Goal: Task Accomplishment & Management: Complete application form

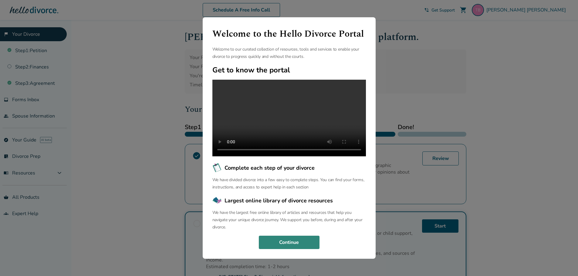
click at [306, 249] on button "Continue" at bounding box center [289, 242] width 61 height 13
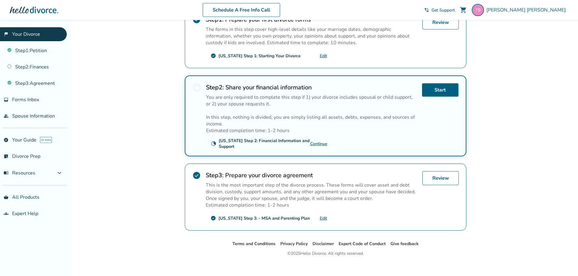
scroll to position [143, 0]
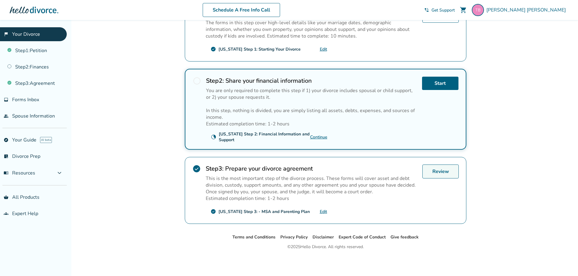
click at [430, 173] on link "Review" at bounding box center [440, 172] width 36 height 14
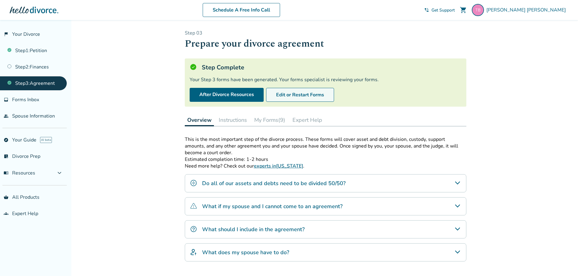
click at [314, 95] on button "Edit or Restart Forms" at bounding box center [300, 95] width 68 height 14
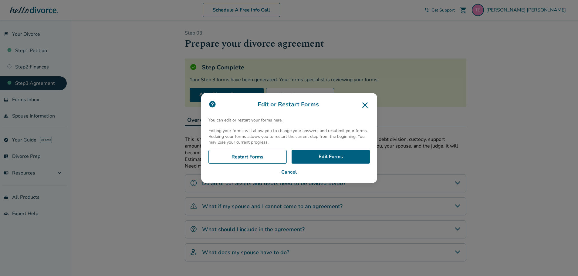
click at [292, 174] on button "Cancel" at bounding box center [288, 172] width 161 height 7
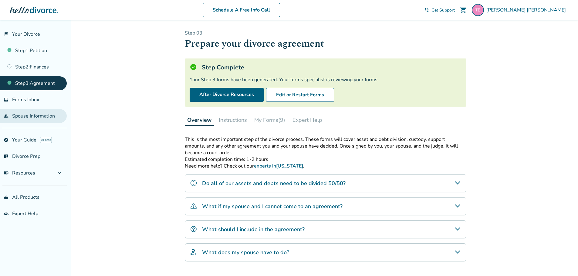
click at [39, 118] on link "people Spouse Information" at bounding box center [33, 116] width 67 height 14
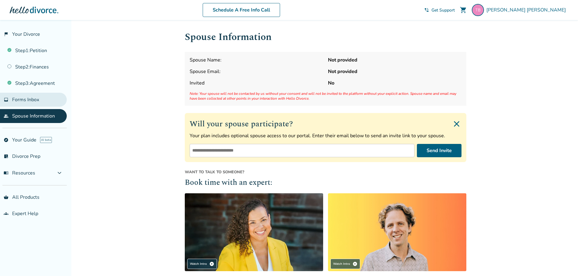
click at [19, 98] on span "Forms Inbox" at bounding box center [25, 99] width 27 height 7
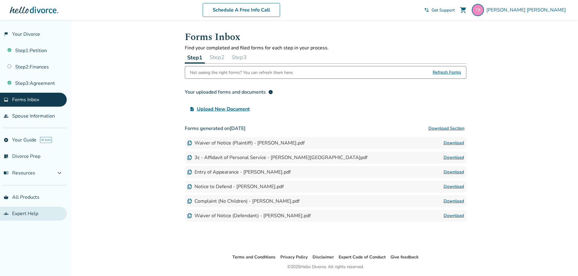
click at [36, 214] on link "groups Expert Help" at bounding box center [33, 214] width 67 height 14
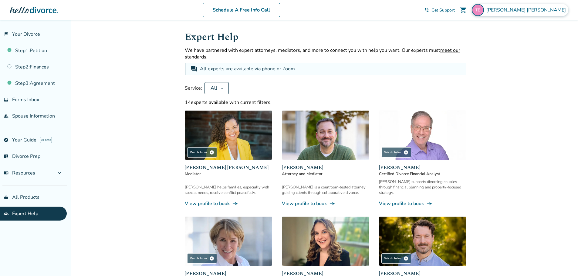
click at [546, 12] on span "Tiffany Blain-Dingle" at bounding box center [527, 10] width 82 height 7
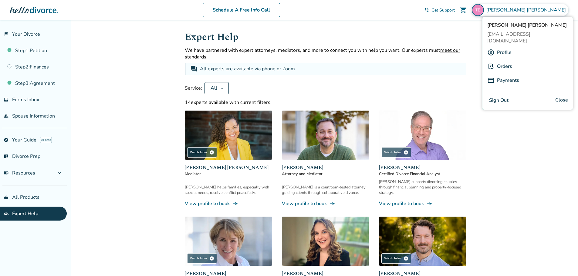
click at [511, 61] on link "Orders" at bounding box center [504, 67] width 15 height 12
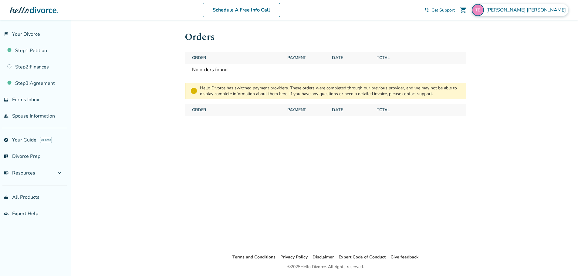
click at [527, 10] on span "Tiffany Blain-Dingle" at bounding box center [527, 10] width 82 height 7
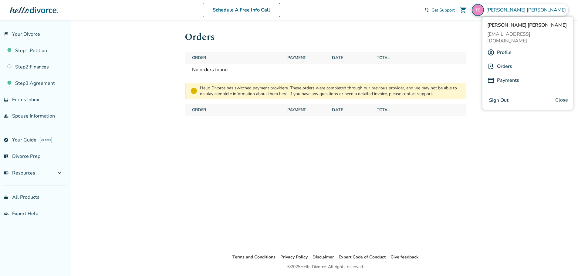
click at [505, 75] on link "Payments" at bounding box center [508, 81] width 22 height 12
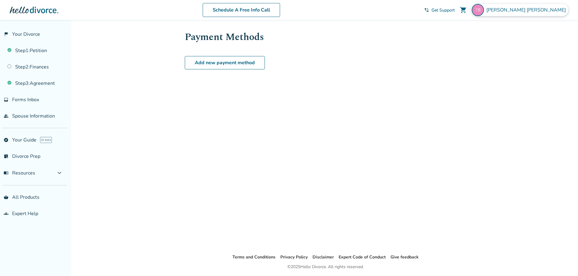
click at [538, 9] on span "Tiffany Blain-Dingle" at bounding box center [527, 10] width 82 height 7
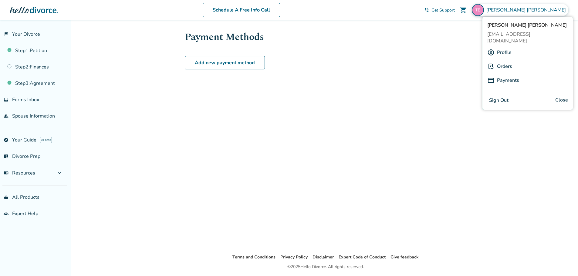
click at [506, 47] on link "Profile" at bounding box center [504, 53] width 15 height 12
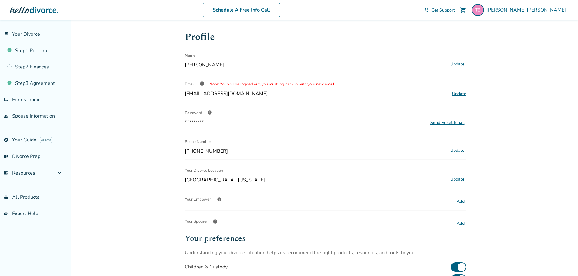
click at [459, 200] on button "Add" at bounding box center [461, 202] width 12 height 8
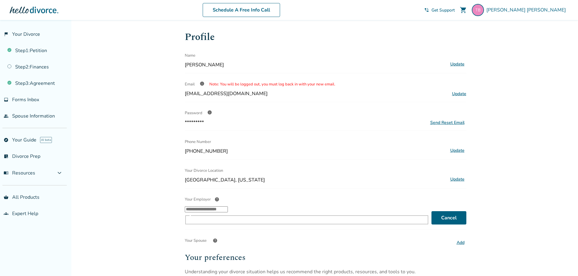
click at [228, 209] on input "Your Employer help ​" at bounding box center [206, 210] width 43 height 6
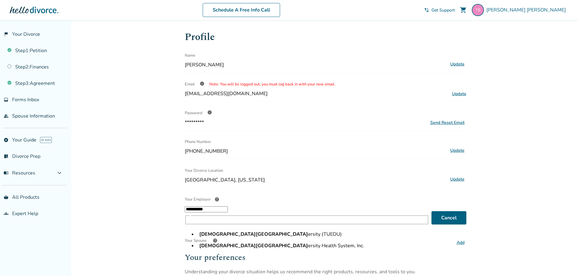
click at [266, 232] on li "Temple Univ ersity (TUEDU)" at bounding box center [313, 235] width 232 height 12
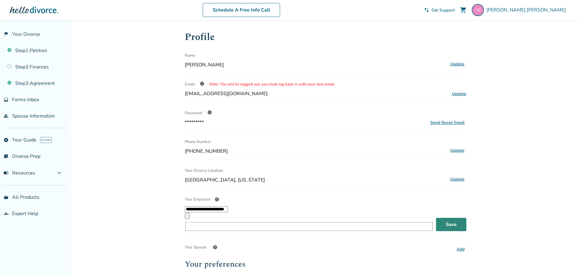
type input "**********"
click at [452, 218] on button "Save" at bounding box center [451, 224] width 30 height 13
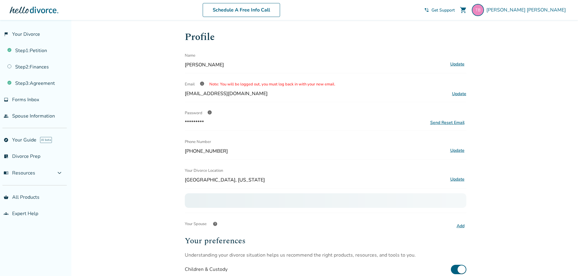
click at [460, 230] on button "Add" at bounding box center [461, 226] width 12 height 8
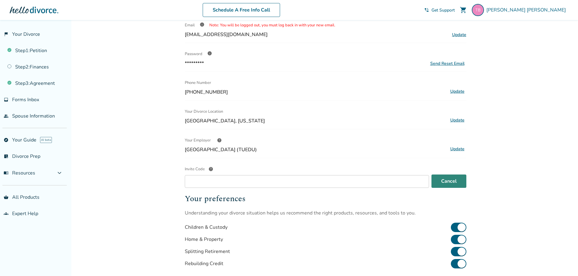
scroll to position [91, 0]
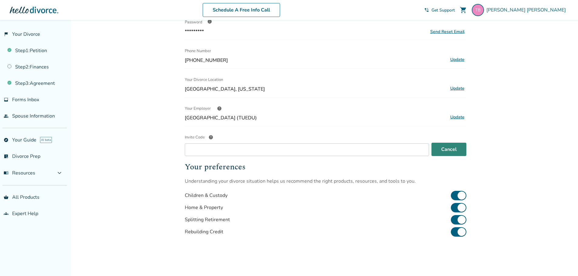
click at [455, 151] on button "Cancel" at bounding box center [449, 149] width 35 height 13
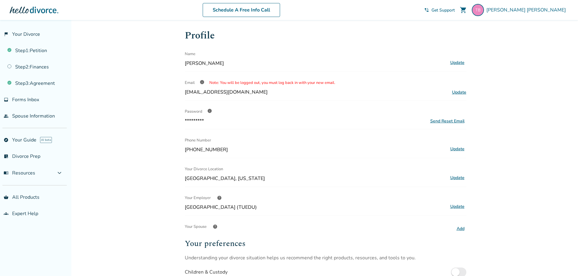
scroll to position [0, 0]
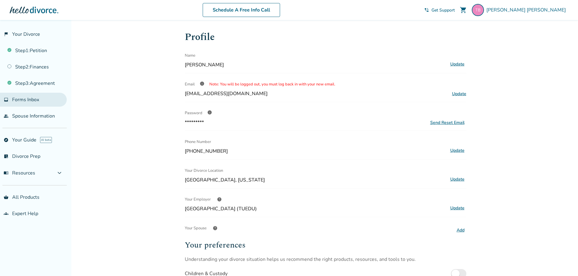
click at [36, 100] on span "Forms Inbox" at bounding box center [25, 99] width 27 height 7
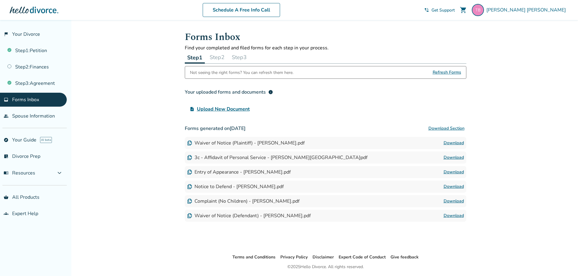
click at [457, 189] on link "Download" at bounding box center [454, 186] width 20 height 7
click at [452, 214] on link "Download" at bounding box center [454, 215] width 20 height 7
click at [39, 53] on link "Step 1 : Petition" at bounding box center [33, 51] width 67 height 14
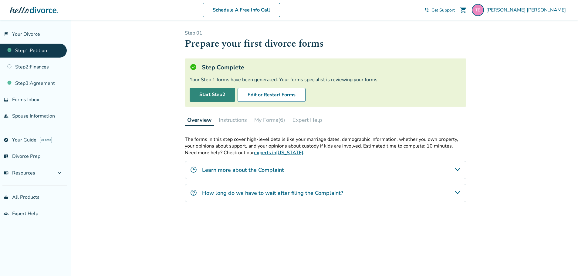
click at [210, 95] on link "Start Step 2" at bounding box center [213, 95] width 46 height 14
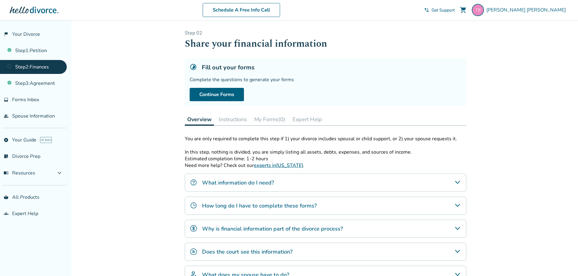
click at [306, 185] on div "What information do I need?" at bounding box center [326, 183] width 282 height 18
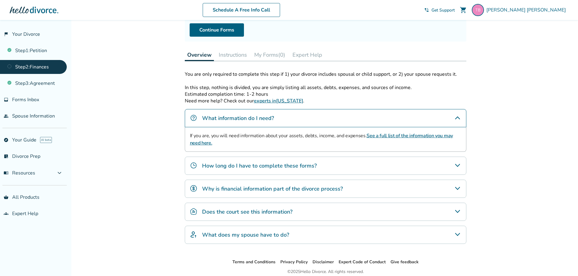
scroll to position [90, 0]
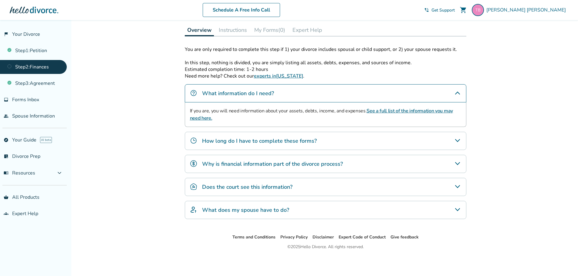
click at [306, 139] on h4 "How long do I have to complete these forms?" at bounding box center [259, 141] width 115 height 8
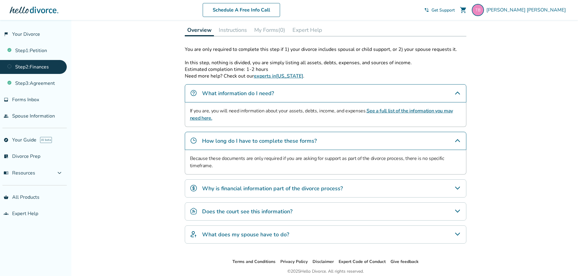
click at [306, 139] on h4 "How long do I have to complete these forms?" at bounding box center [259, 141] width 115 height 8
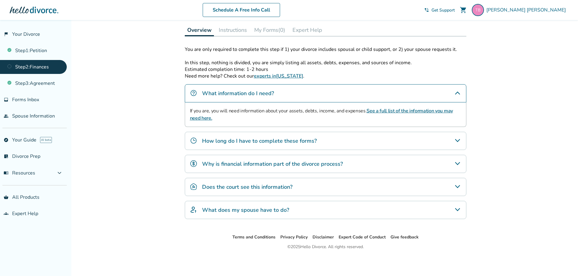
click at [306, 166] on h4 "Why is financial information part of the divorce process?" at bounding box center [272, 164] width 141 height 8
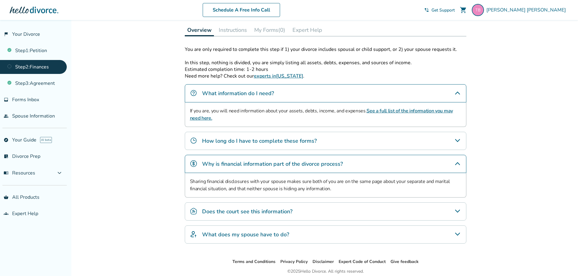
click at [306, 166] on h4 "Why is financial information part of the divorce process?" at bounding box center [272, 164] width 141 height 8
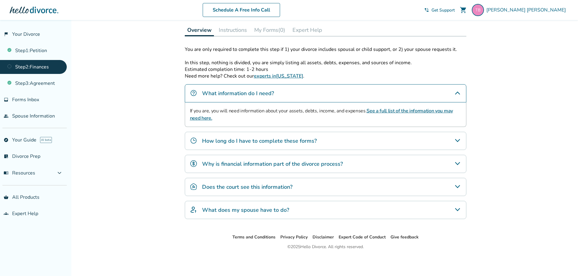
click at [306, 182] on div "Does the court see this information?" at bounding box center [326, 187] width 282 height 18
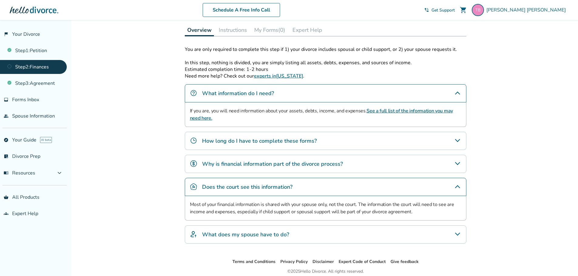
click at [306, 182] on div "Does the court see this information?" at bounding box center [326, 187] width 282 height 18
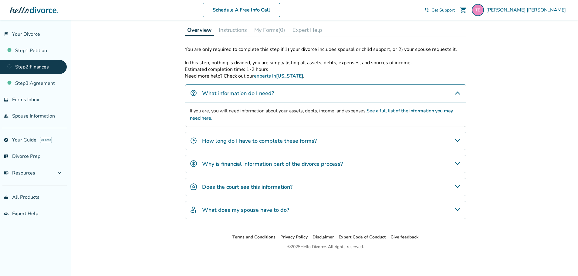
click at [314, 208] on div "What does my spouse have to do?" at bounding box center [326, 210] width 282 height 18
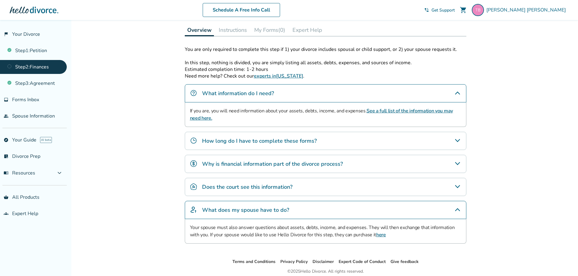
click at [314, 208] on div "What does my spouse have to do?" at bounding box center [326, 210] width 282 height 18
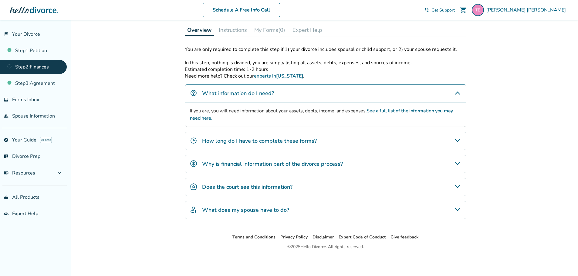
scroll to position [0, 0]
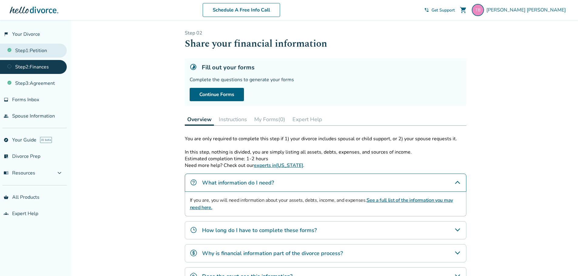
click at [34, 50] on link "Step 1 : Petition" at bounding box center [33, 51] width 67 height 14
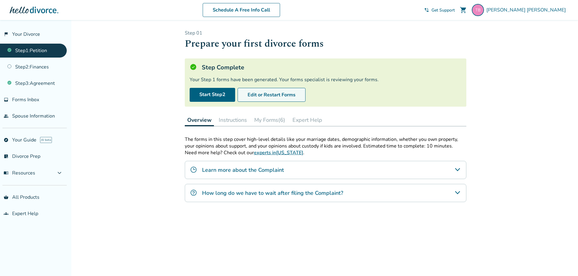
click at [275, 95] on button "Edit or Restart Forms" at bounding box center [272, 95] width 68 height 14
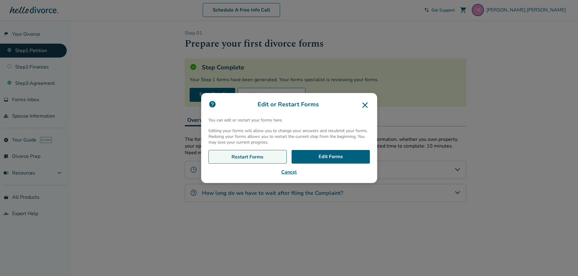
click at [273, 155] on link "Restart Forms" at bounding box center [247, 157] width 78 height 14
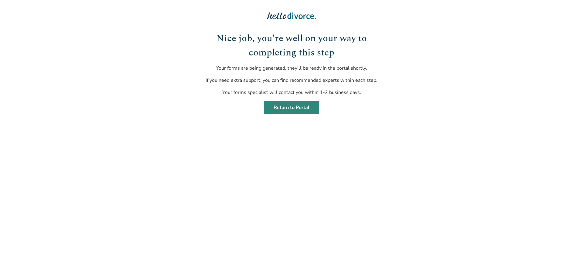
click at [298, 113] on link "Return to Portal" at bounding box center [291, 107] width 55 height 13
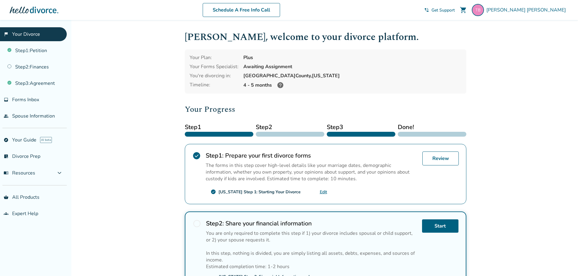
click at [280, 87] on icon at bounding box center [280, 85] width 7 height 7
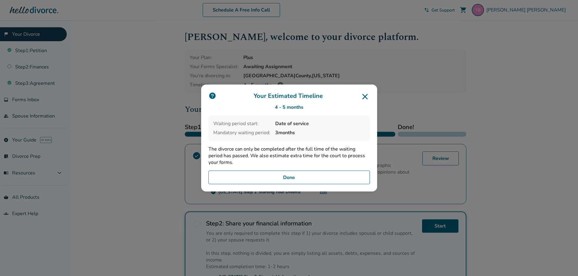
click at [285, 180] on button "Done" at bounding box center [288, 178] width 161 height 14
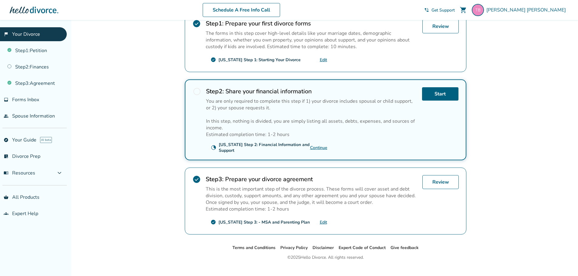
scroll to position [143, 0]
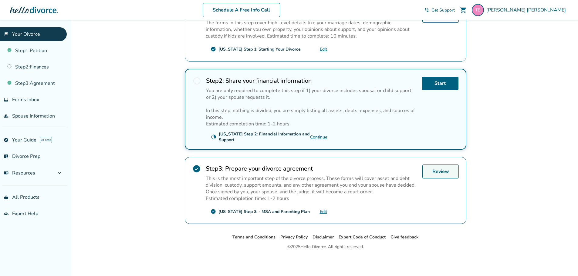
click at [435, 172] on link "Review" at bounding box center [440, 172] width 36 height 14
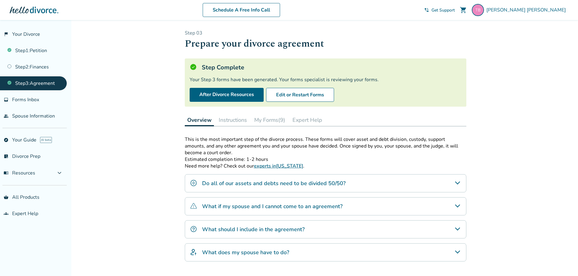
click at [363, 183] on div "Do all of our assets and debts need to be divided 50/50?" at bounding box center [326, 183] width 282 height 18
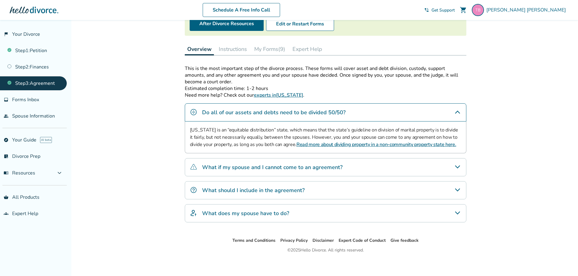
scroll to position [74, 0]
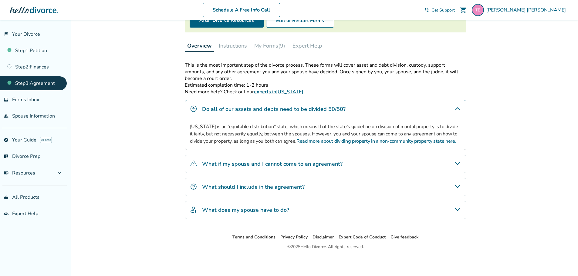
click at [251, 210] on h4 "What does my spouse have to do?" at bounding box center [245, 210] width 87 height 8
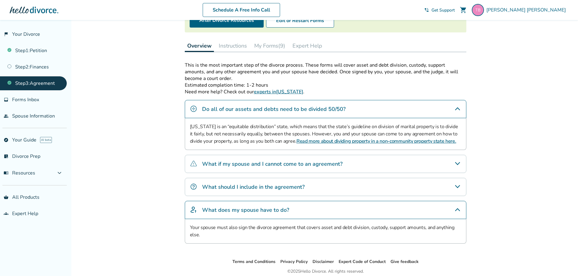
click at [212, 207] on h4 "What does my spouse have to do?" at bounding box center [245, 210] width 87 height 8
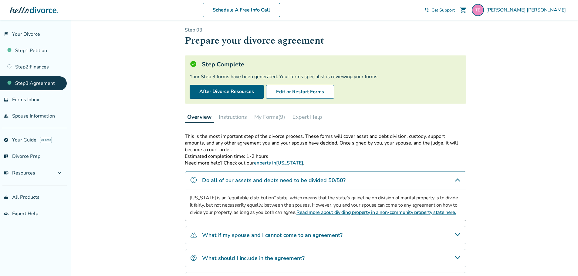
scroll to position [0, 0]
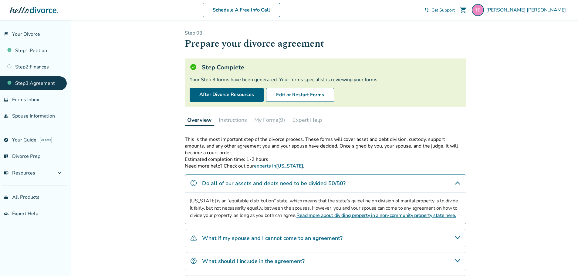
click at [228, 119] on button "Instructions" at bounding box center [232, 120] width 33 height 12
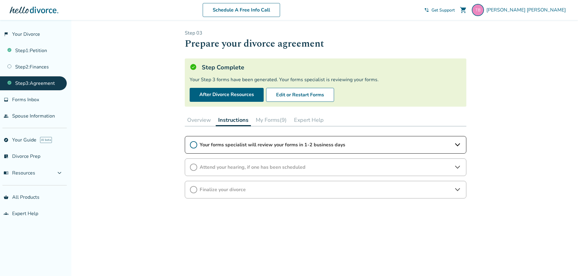
click at [227, 170] on span "Attend your hearing, if one has been scheduled" at bounding box center [326, 167] width 252 height 7
click at [233, 208] on span "Finalize your divorce" at bounding box center [326, 207] width 252 height 7
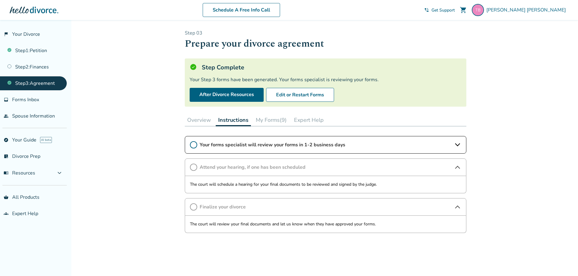
click at [261, 119] on button "My Forms (9)" at bounding box center [271, 120] width 36 height 12
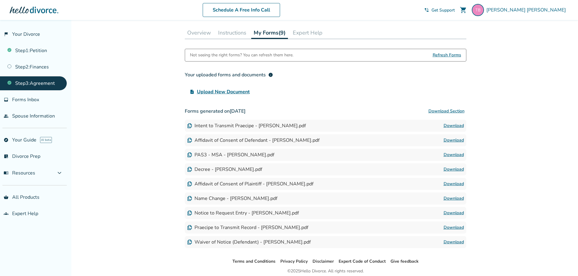
scroll to position [91, 0]
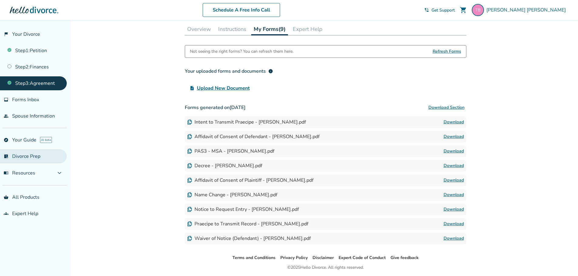
click at [37, 157] on link "list_alt_check Divorce Prep" at bounding box center [33, 157] width 67 height 14
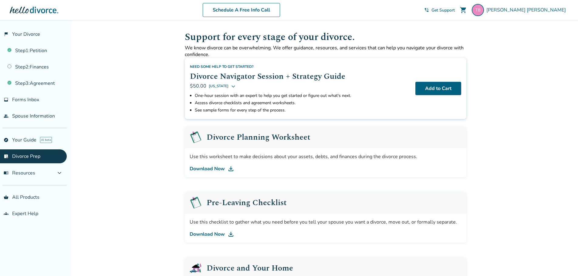
click at [455, 8] on span "Get Support" at bounding box center [443, 10] width 23 height 6
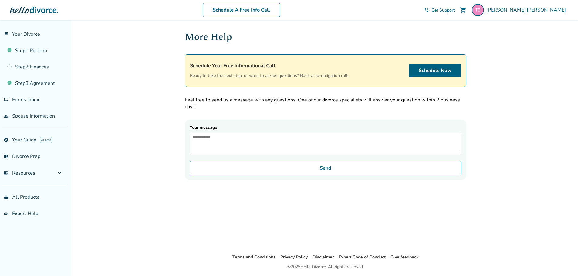
click at [242, 144] on textarea "Your message" at bounding box center [326, 144] width 272 height 22
type textarea "**********"
click at [319, 180] on form "**********" at bounding box center [326, 150] width 282 height 60
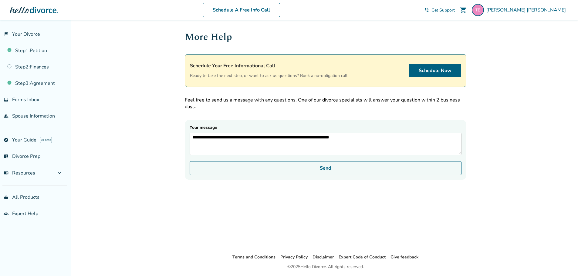
click at [322, 175] on button "Send" at bounding box center [326, 168] width 272 height 14
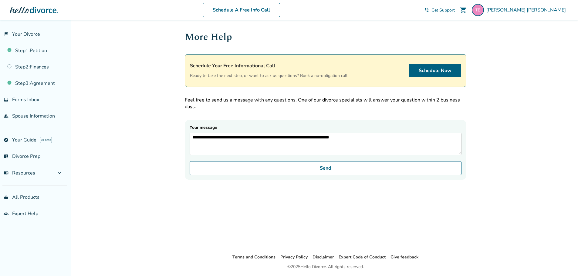
click at [475, 13] on div "Tiffany Blain-Dingle shopping_cart phone_in_talk Get Support menu" at bounding box center [496, 10] width 144 height 12
click at [39, 107] on link "inbox Forms Inbox" at bounding box center [33, 100] width 67 height 14
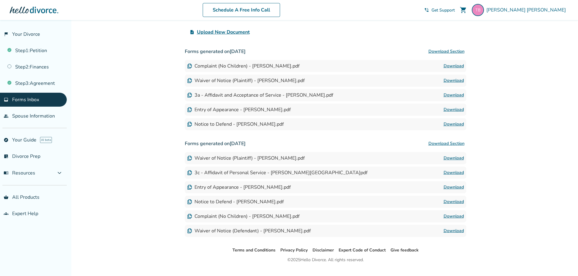
scroll to position [90, 0]
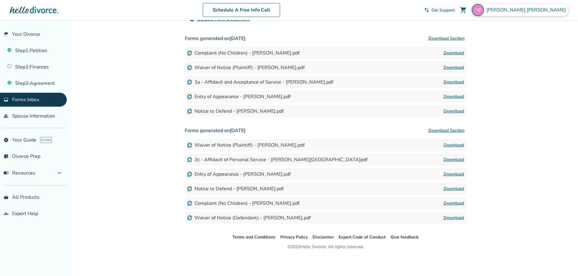
click at [527, 12] on span "Tiffany Blain-Dingle" at bounding box center [527, 10] width 82 height 7
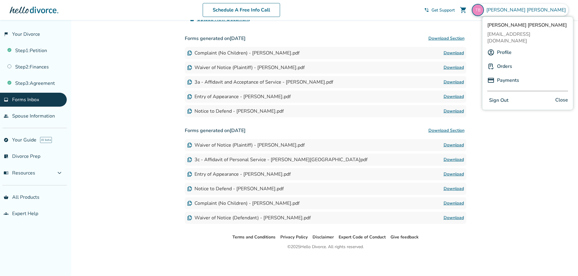
click at [533, 24] on span "Tiffany Blain-Dingle" at bounding box center [527, 25] width 81 height 7
click at [503, 76] on link "Payments" at bounding box center [508, 81] width 22 height 12
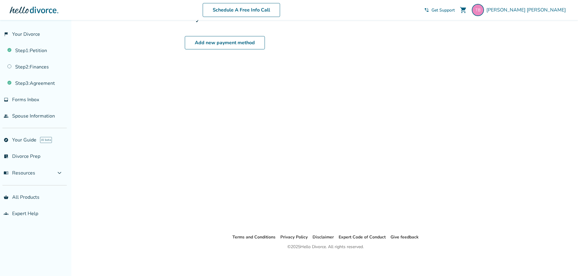
scroll to position [20, 0]
click at [221, 46] on link "Add new payment method" at bounding box center [225, 42] width 80 height 13
select select "**"
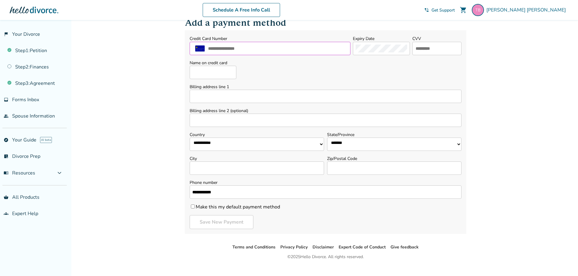
click at [240, 50] on input "text" at bounding box center [278, 49] width 140 height 8
type input "**********"
click at [222, 80] on form "**********" at bounding box center [326, 132] width 282 height 204
type input "**********"
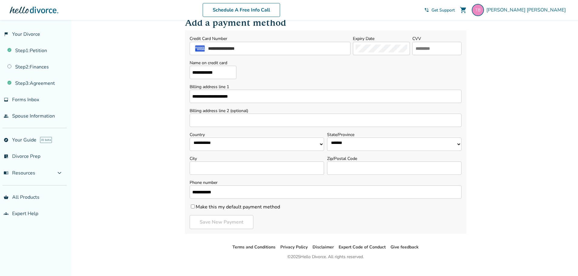
select select "**"
type input "**********"
type input "*"
type input "**"
click at [342, 50] on div "**********" at bounding box center [270, 48] width 161 height 13
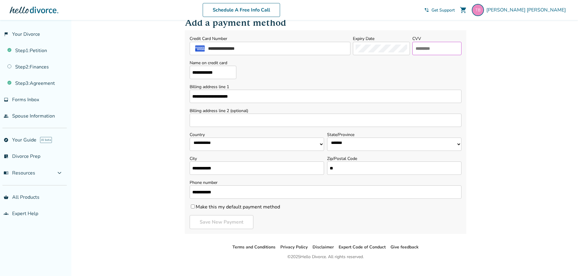
click at [416, 50] on input "text" at bounding box center [437, 49] width 44 height 8
type input "****"
click at [377, 66] on div "**********" at bounding box center [326, 69] width 272 height 19
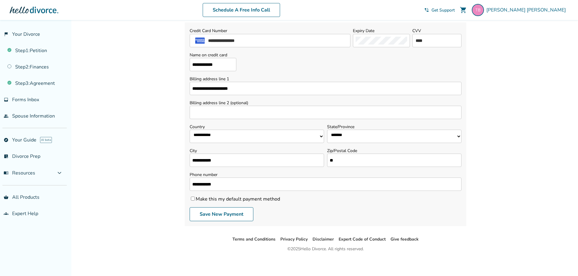
scroll to position [30, 0]
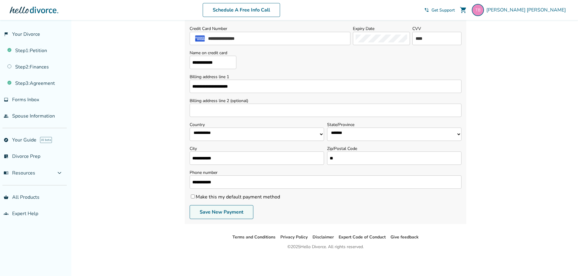
click at [239, 214] on button "Save New Payment" at bounding box center [222, 212] width 64 height 14
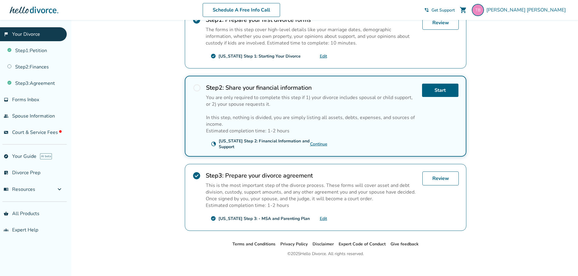
scroll to position [143, 0]
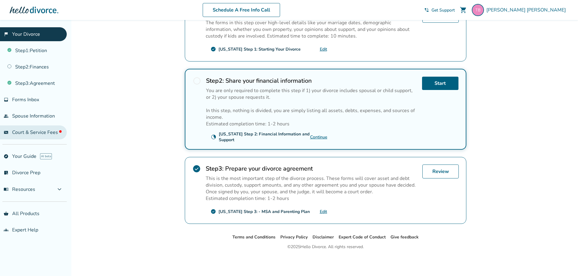
click at [26, 130] on span "Court & Service Fees" at bounding box center [36, 132] width 49 height 7
